Goal: Task Accomplishment & Management: Complete application form

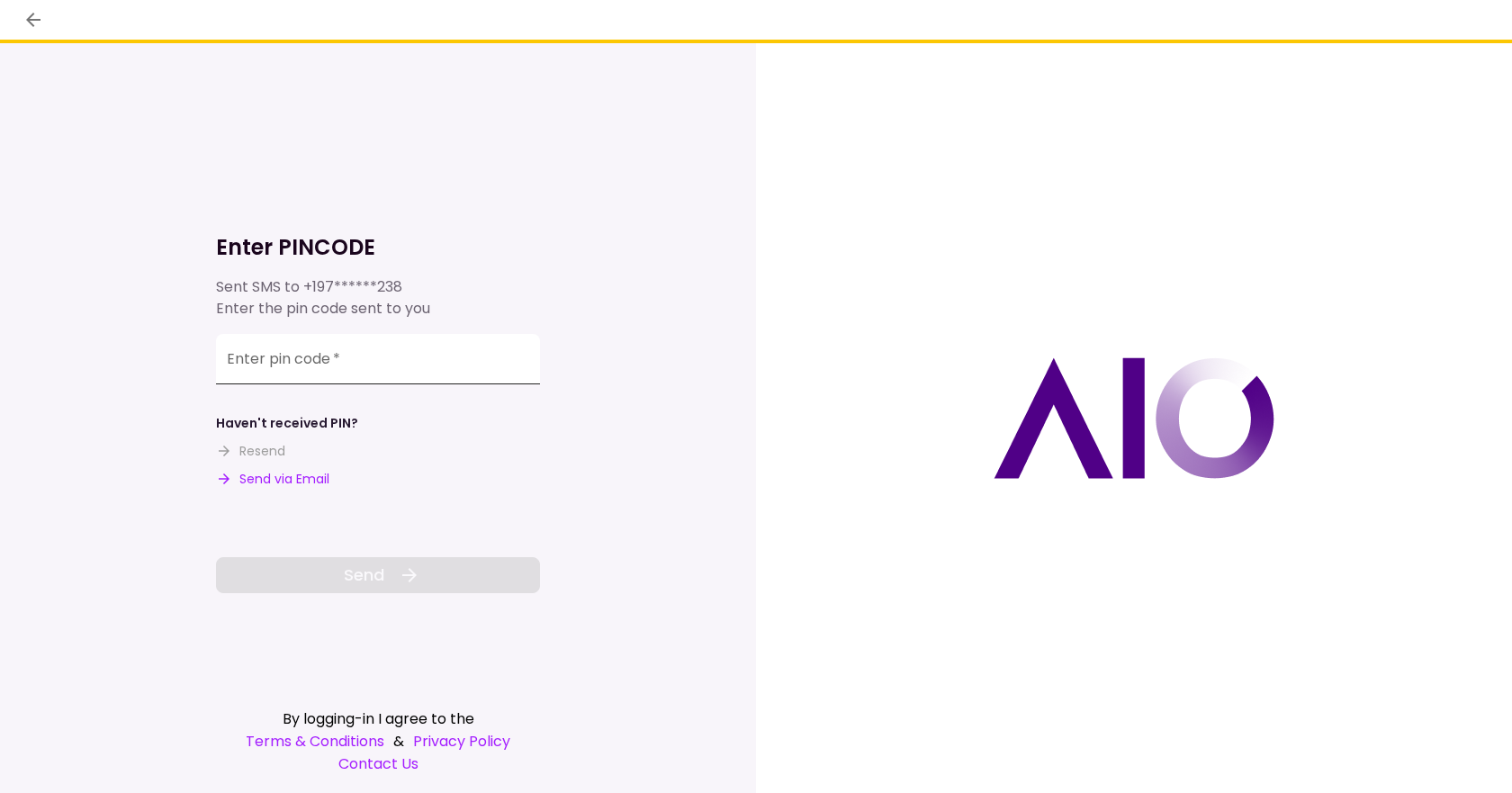
click at [315, 356] on div "Enter pin code   *" at bounding box center [378, 359] width 324 height 50
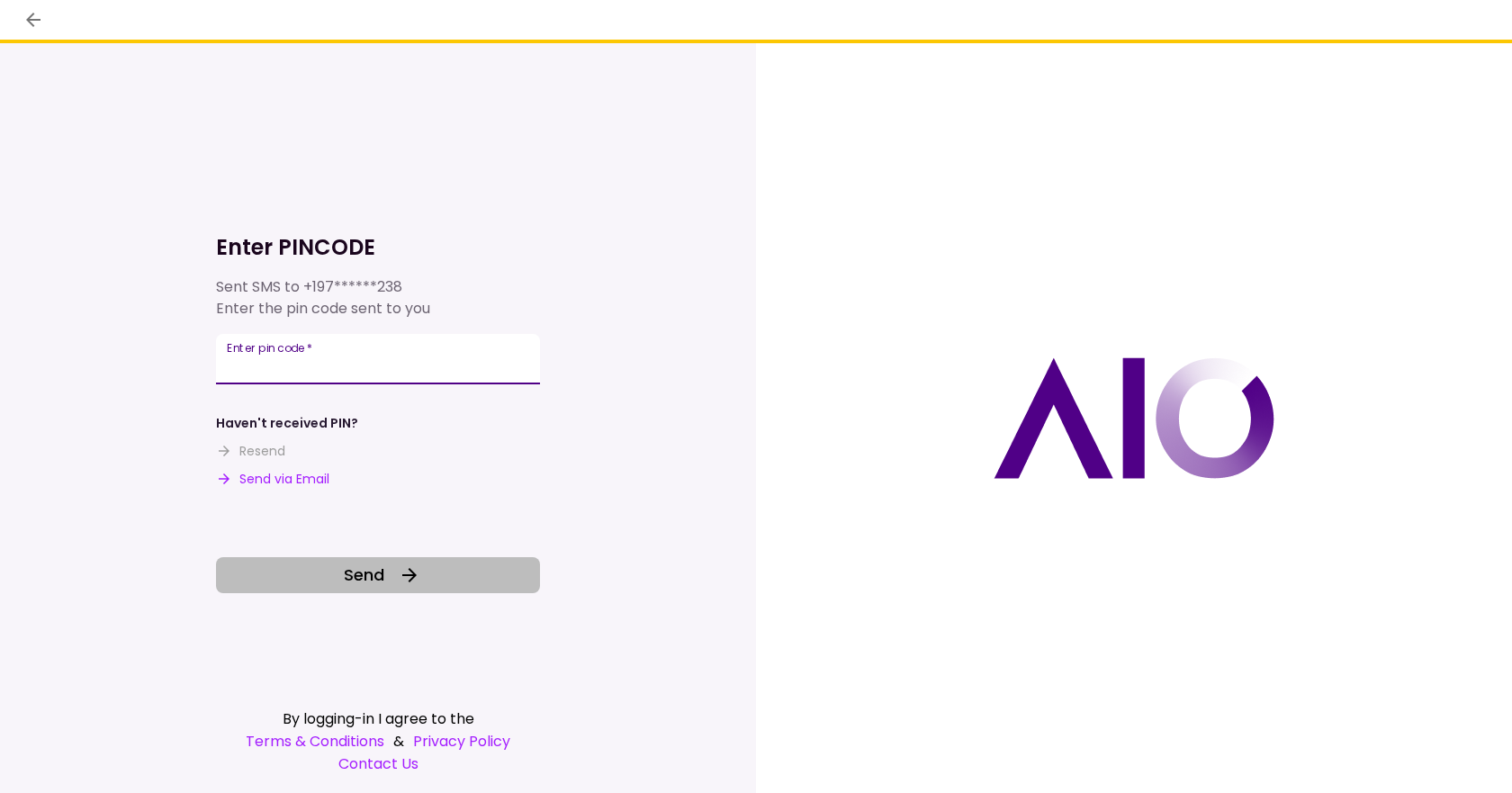
type input "******"
click at [349, 567] on span "Send" at bounding box center [364, 574] width 40 height 25
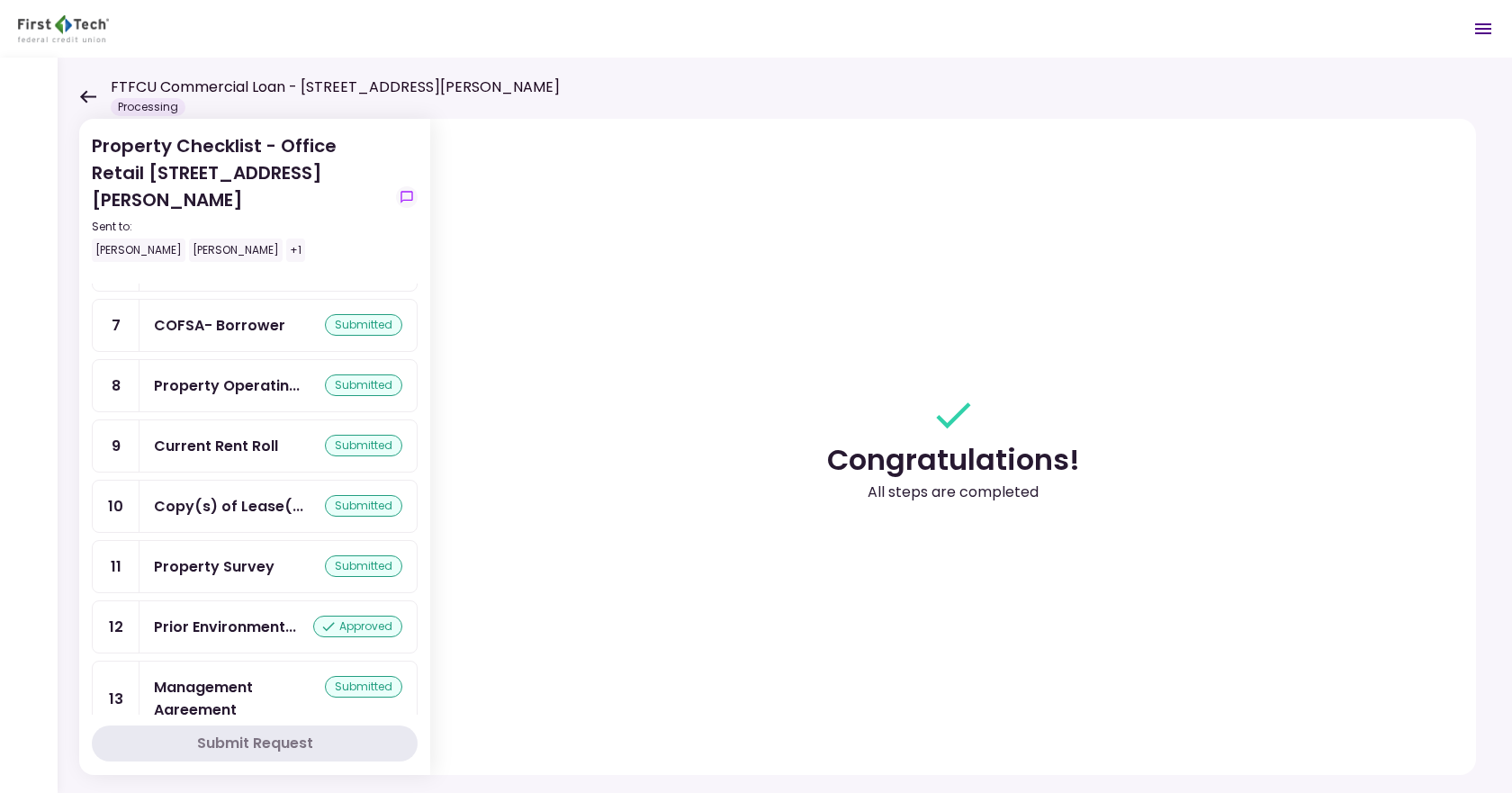
scroll to position [394, 0]
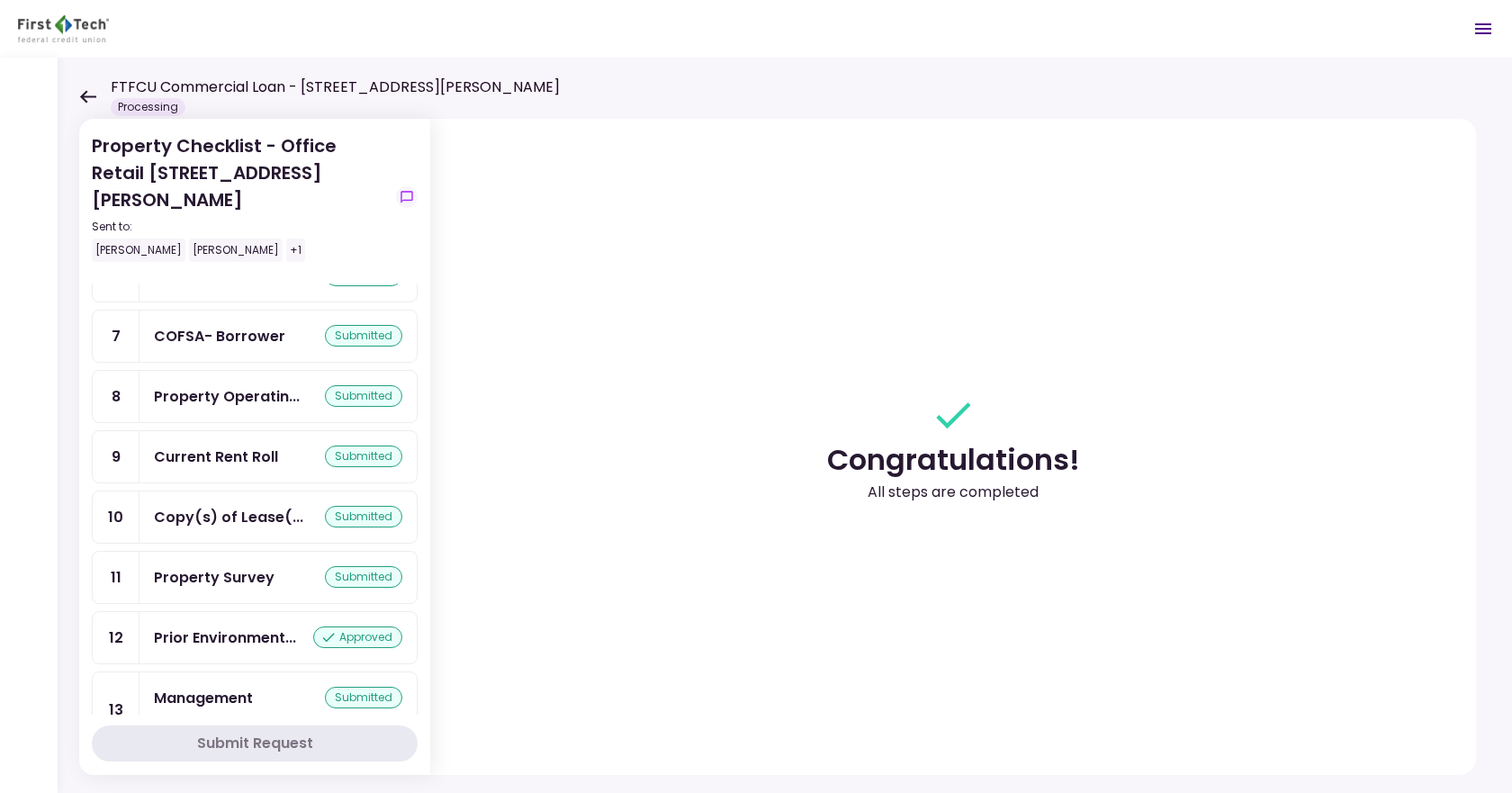
click at [329, 566] on div "submitted" at bounding box center [363, 577] width 77 height 22
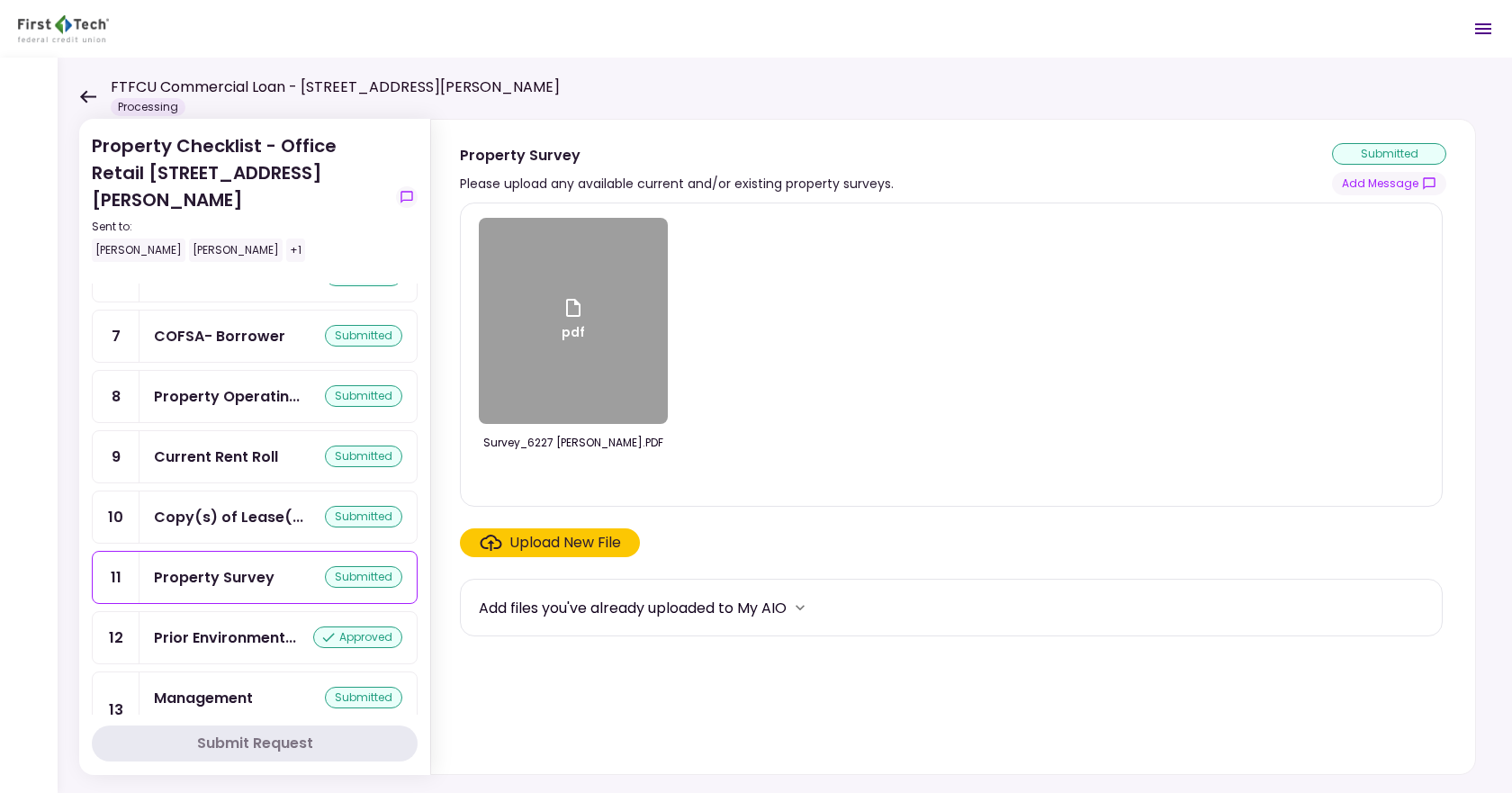
click at [533, 540] on div "Upload New File" at bounding box center [564, 543] width 112 height 22
click at [0, 0] on input "Upload New File" at bounding box center [0, 0] width 0 height 0
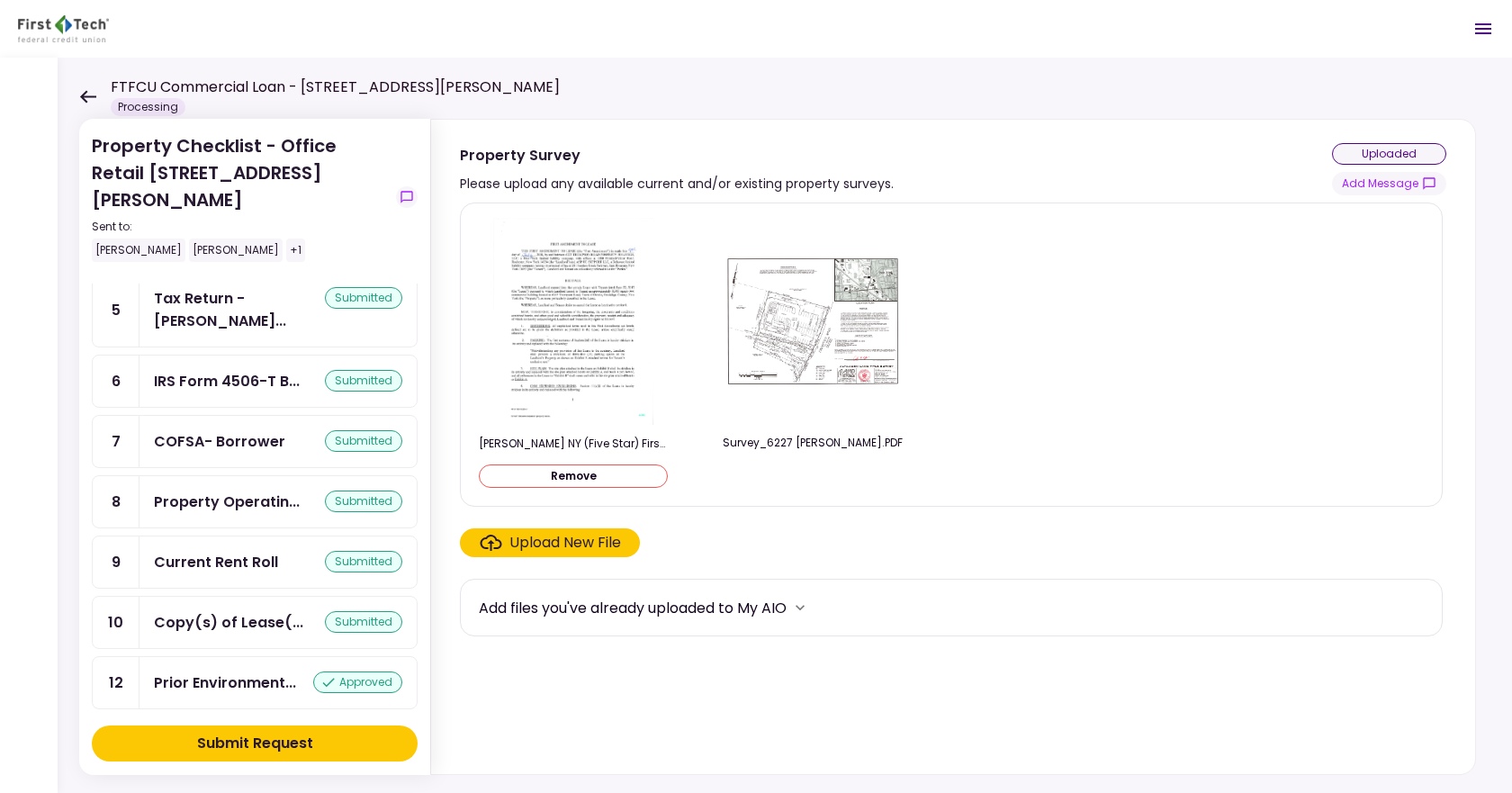
scroll to position [500, 0]
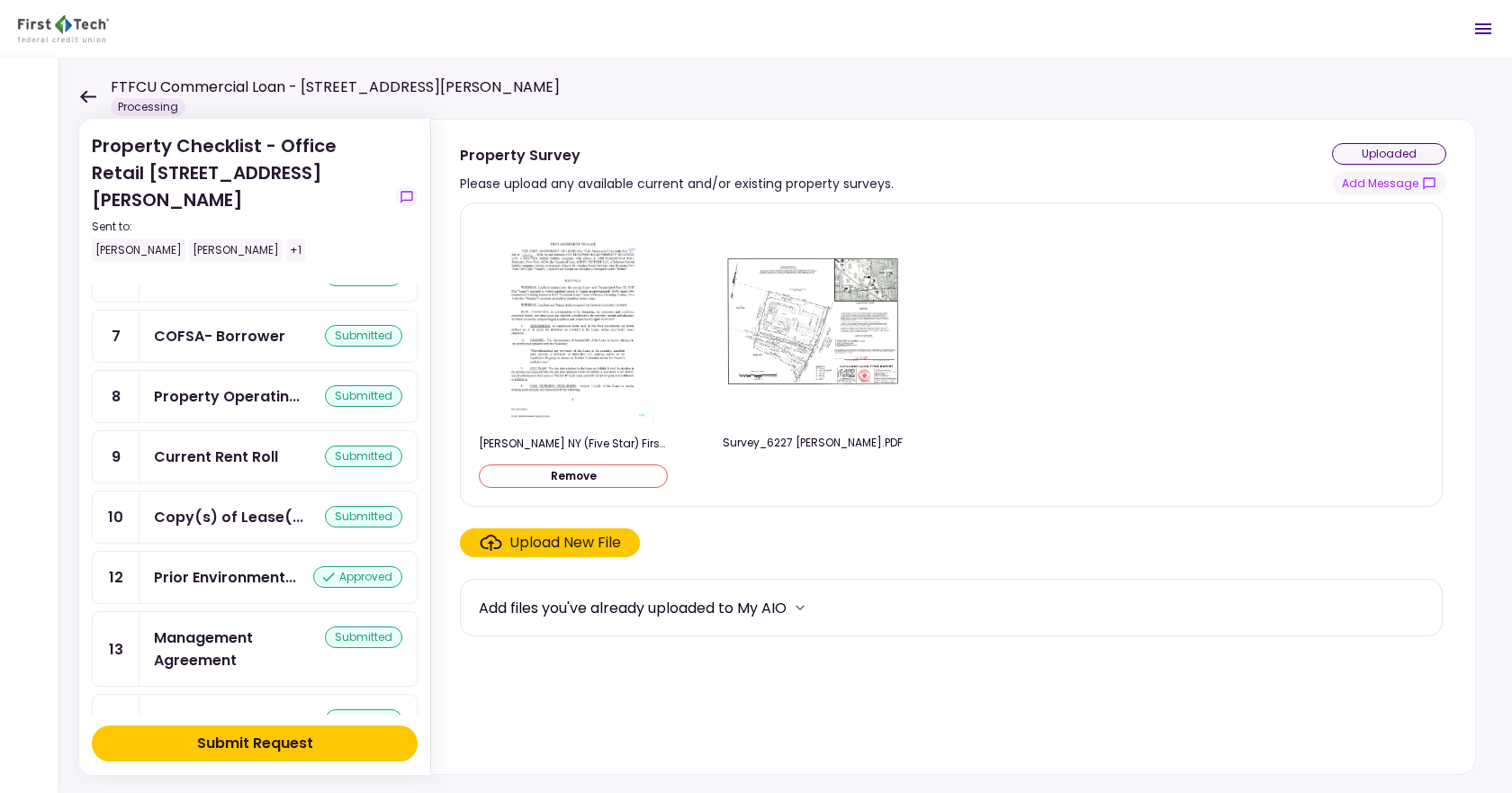
click at [273, 733] on div "Submit Request" at bounding box center [255, 744] width 117 height 22
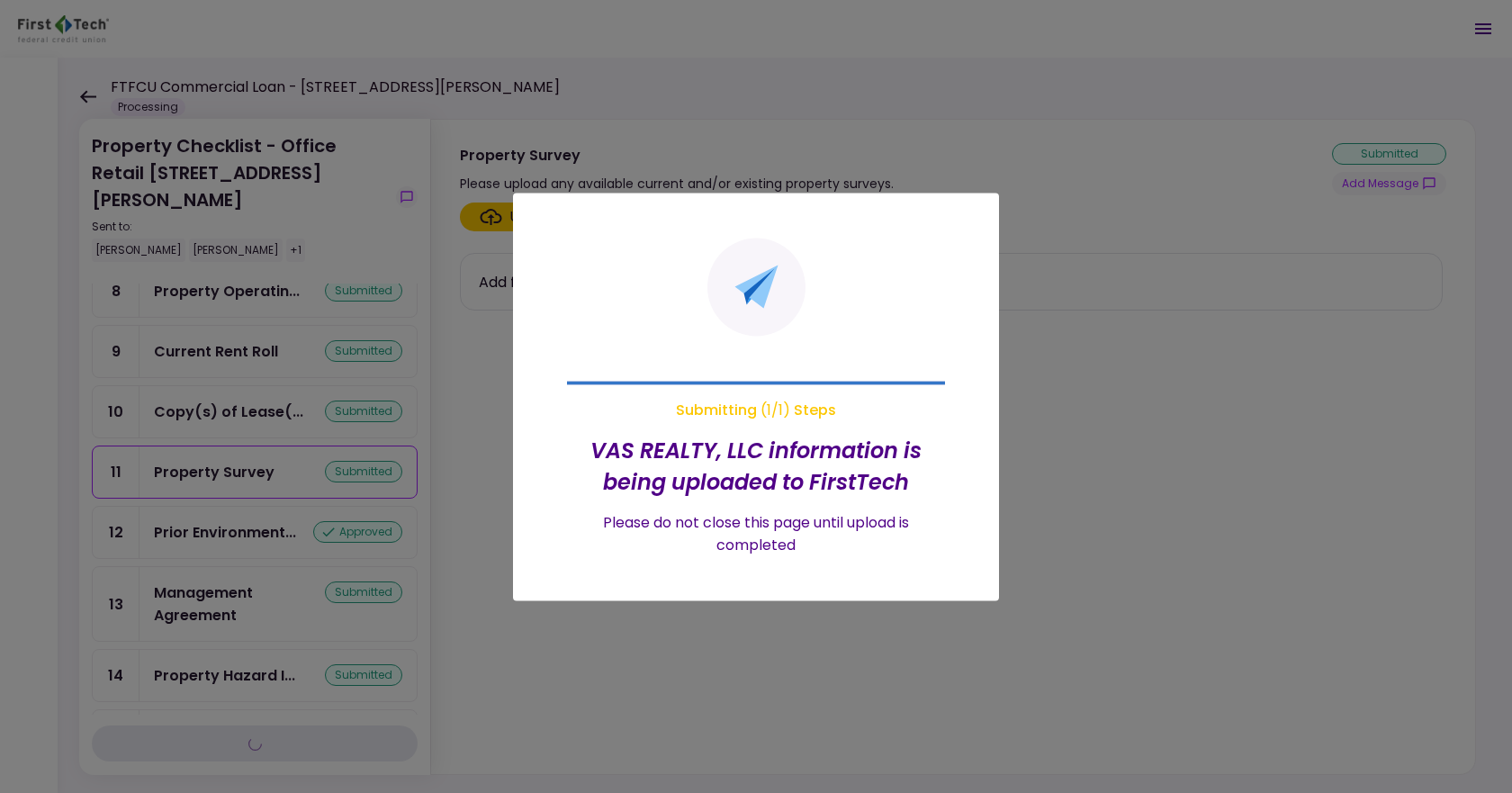
scroll to position [394, 0]
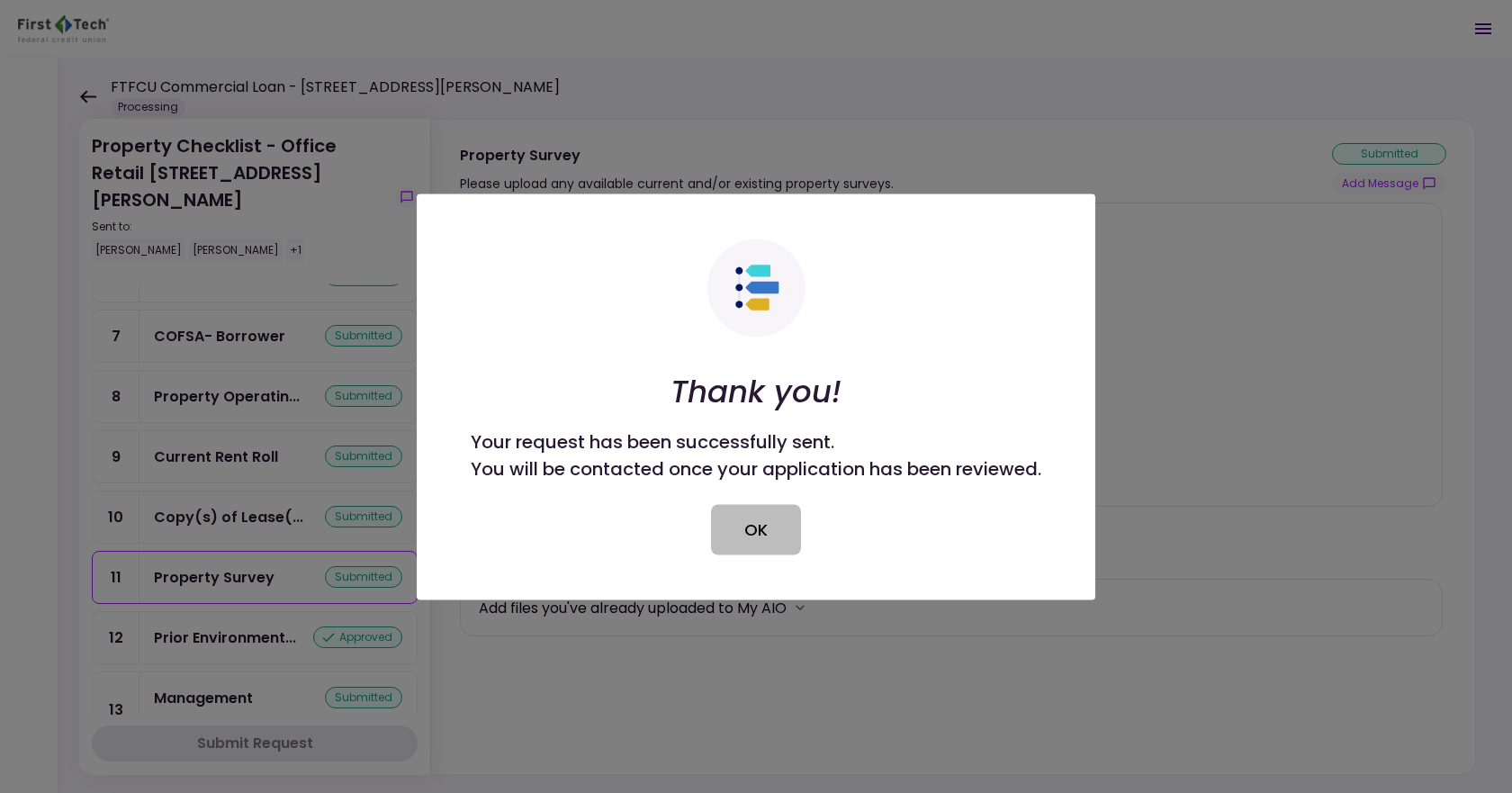
click at [755, 552] on button "OK" at bounding box center [756, 529] width 90 height 50
